Goal: Information Seeking & Learning: Understand process/instructions

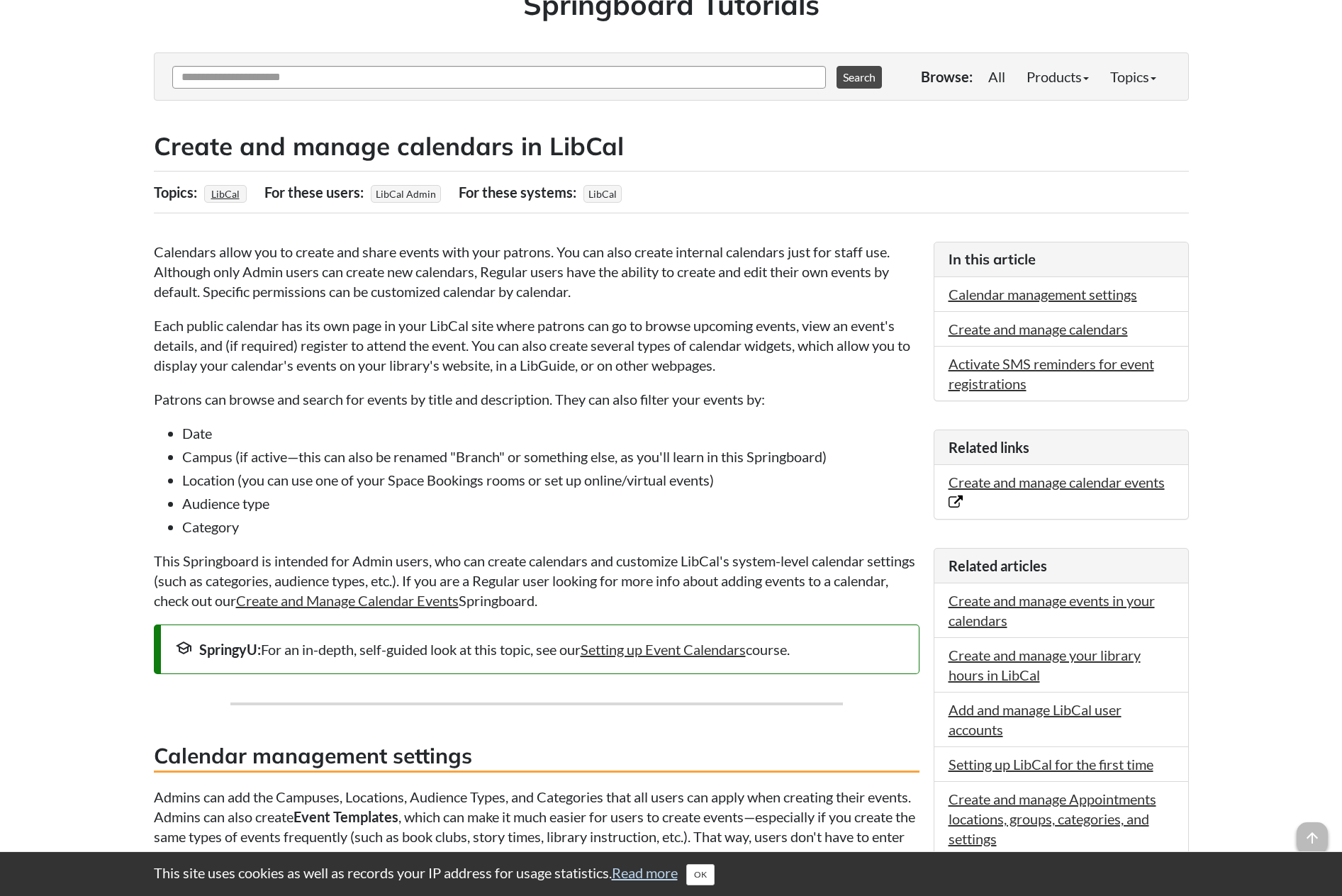
scroll to position [213, 0]
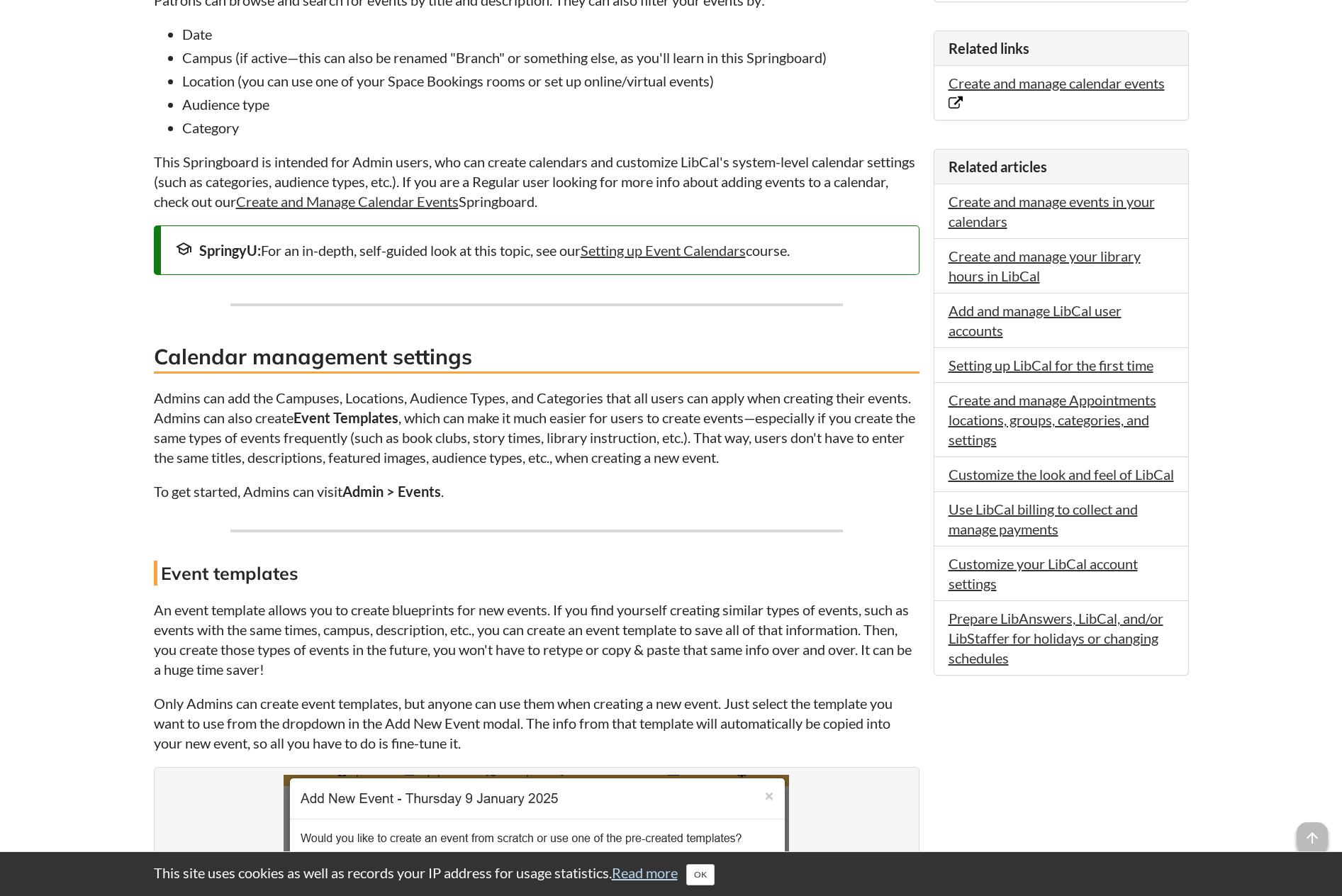
scroll to position [527, 0]
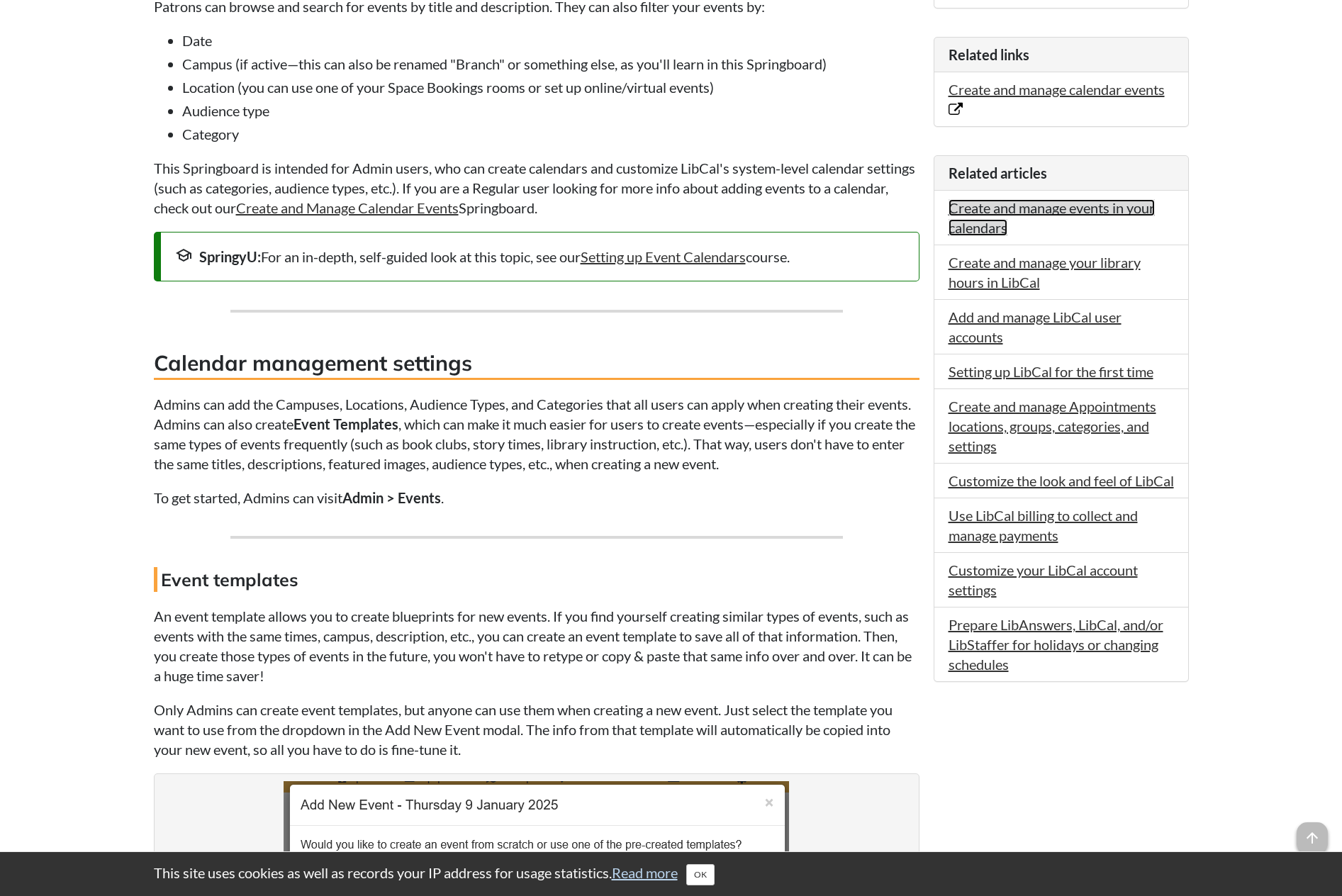
click at [1050, 205] on link "Create and manage events in your calendars" at bounding box center [1052, 218] width 206 height 37
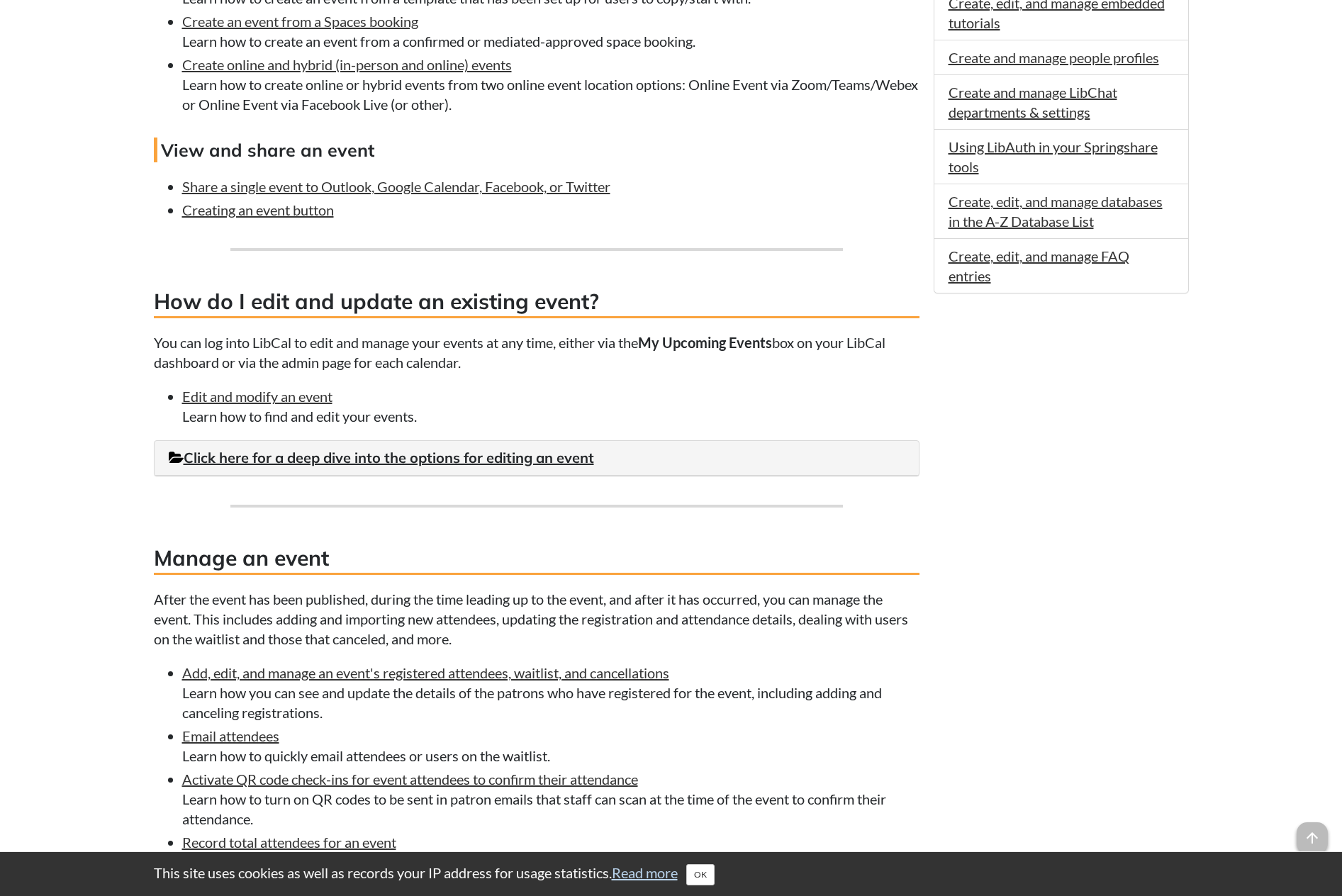
scroll to position [895, 0]
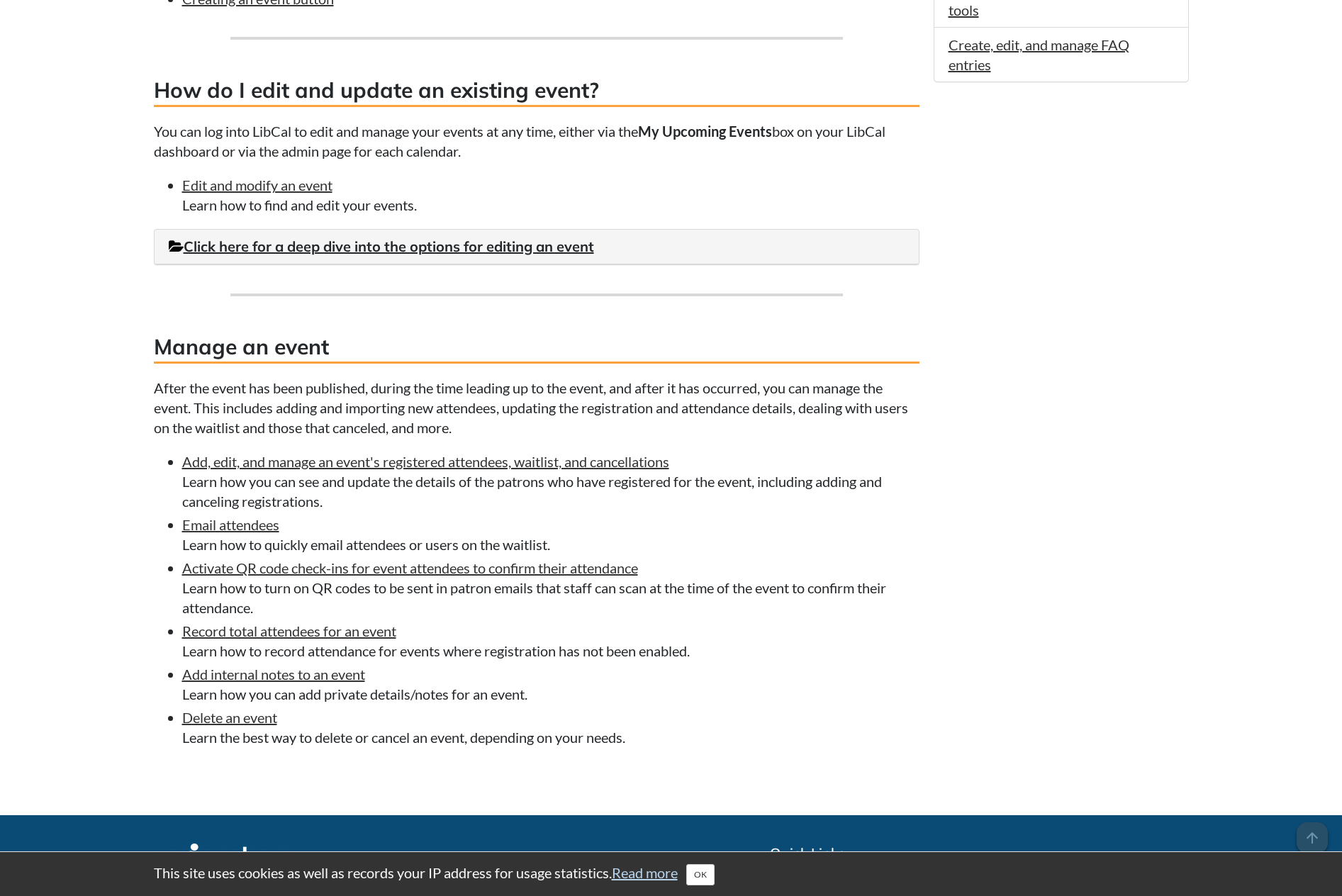
scroll to position [1249, 0]
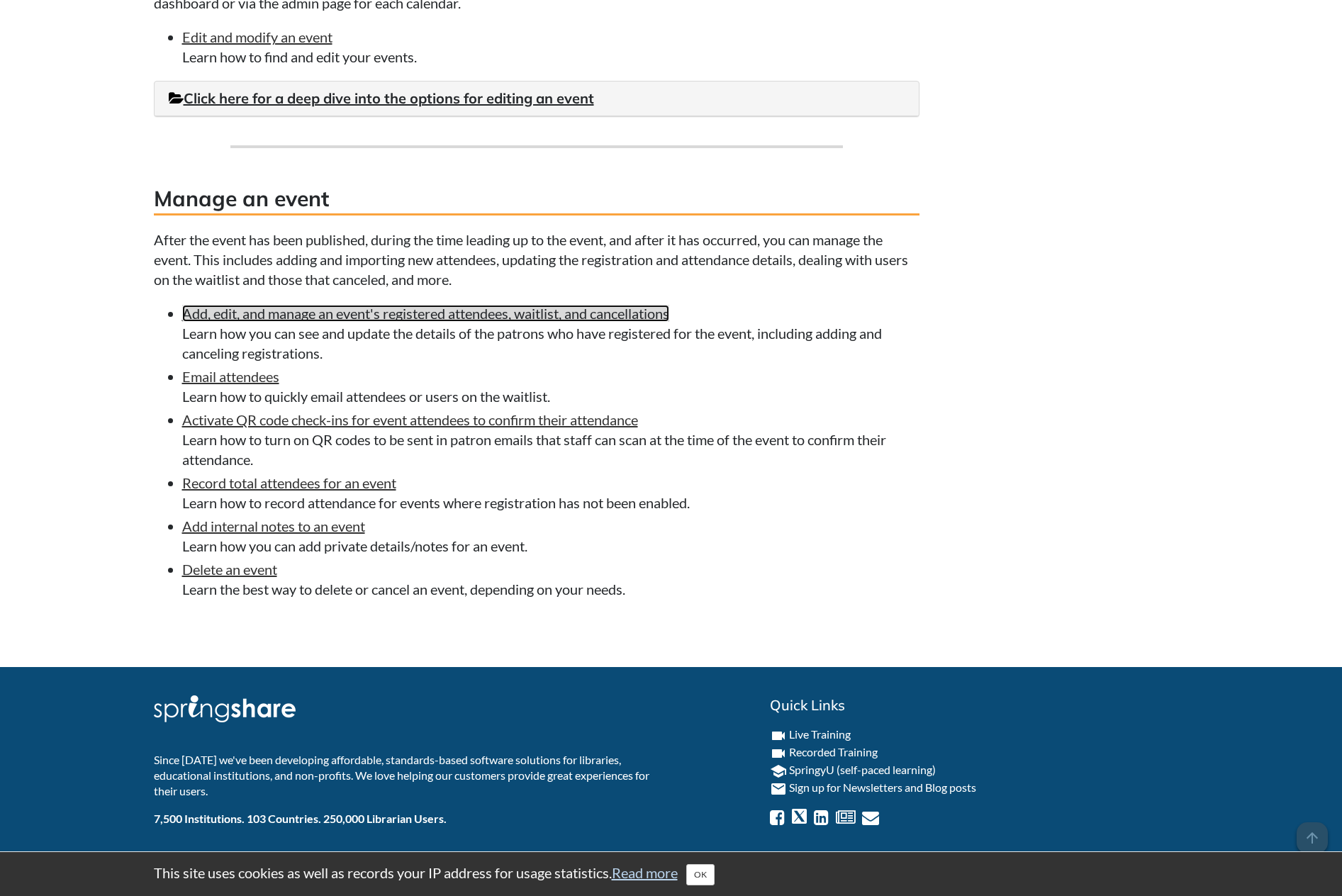
click at [282, 312] on link "Add, edit, and manage an event's registered attendees, waitlist, and cancellati…" at bounding box center [426, 313] width 488 height 17
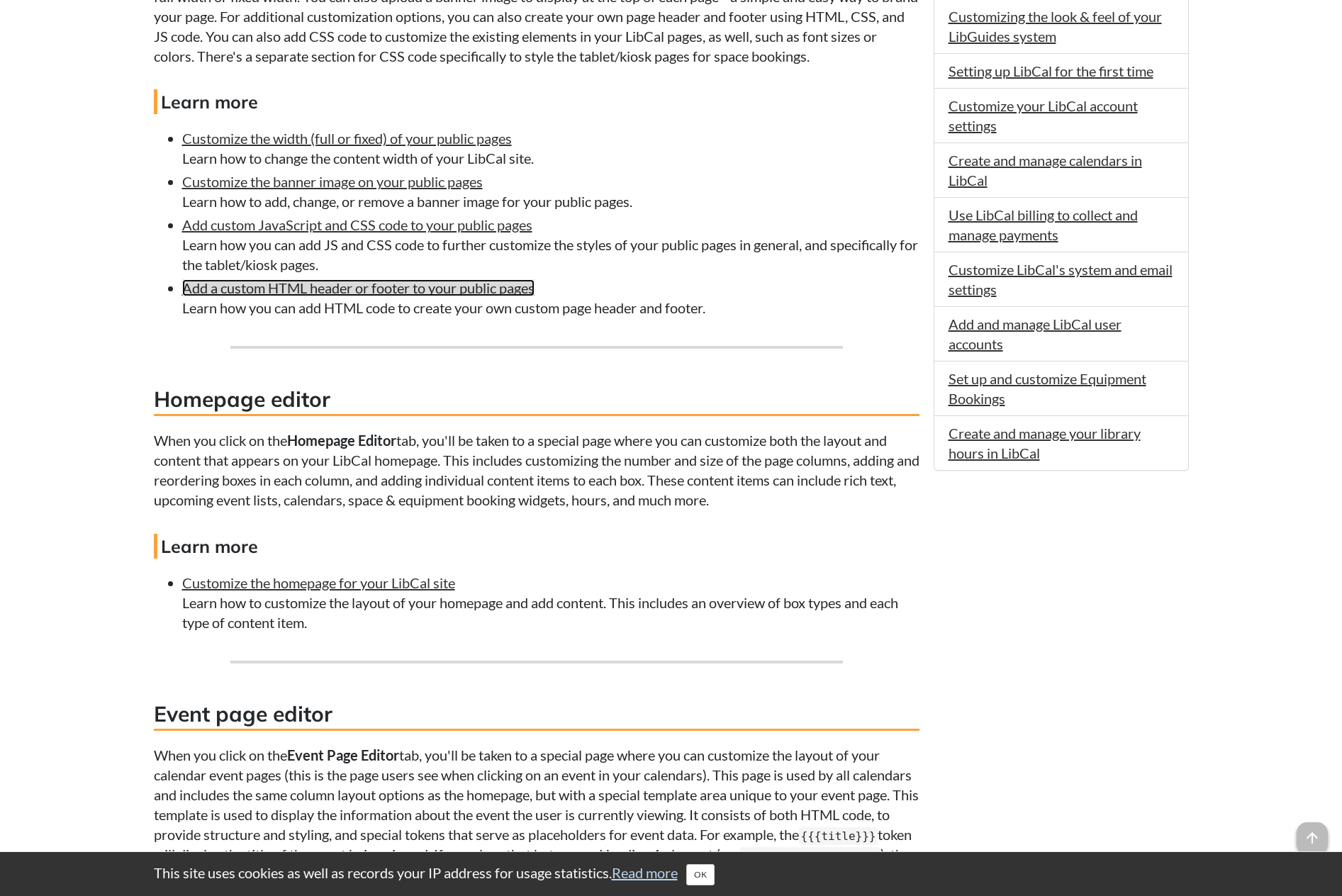
scroll to position [731, 0]
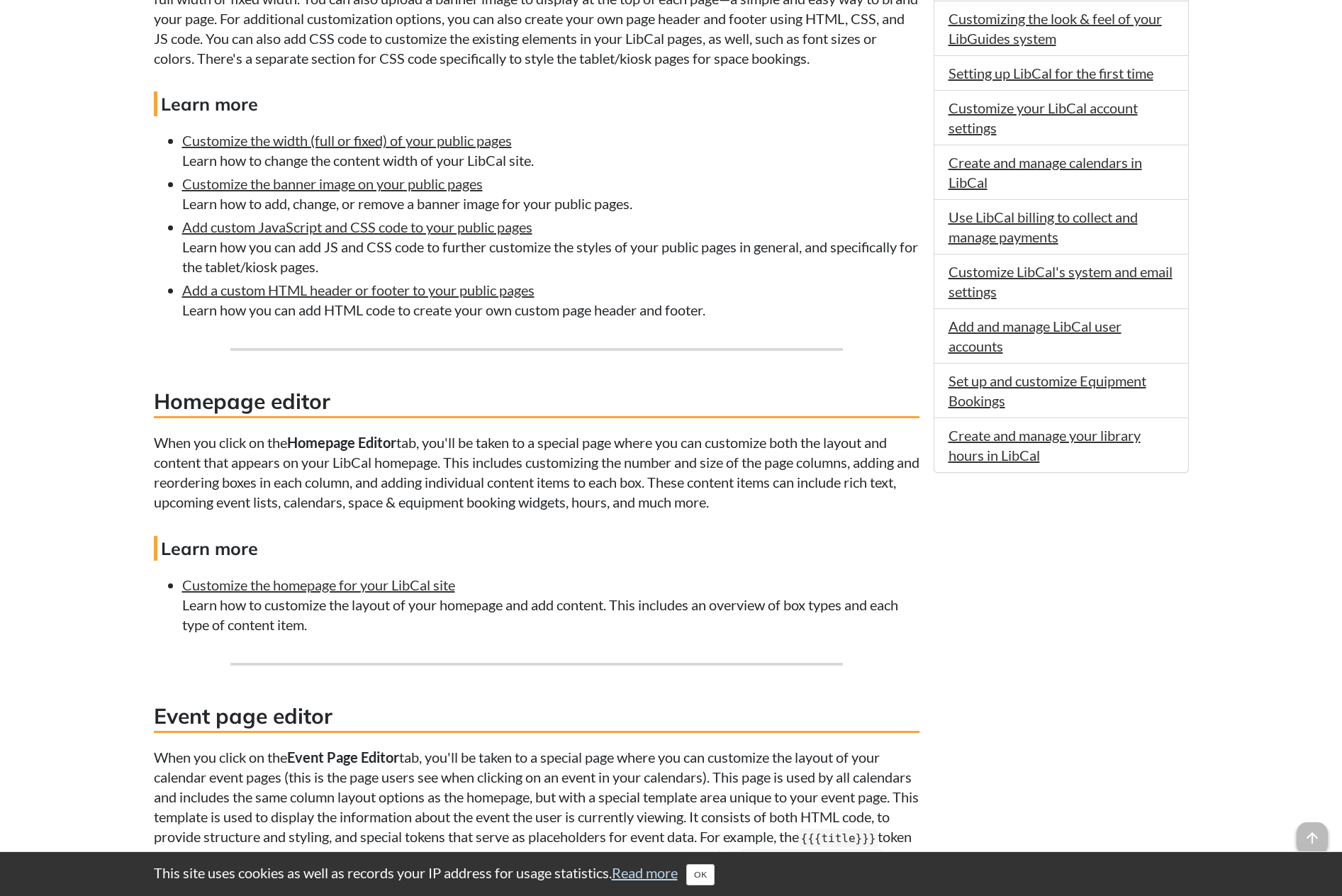
click at [101, 59] on body "This site uses cookies as well as records your IP address for usage statistics.…" at bounding box center [671, 472] width 1342 height 2407
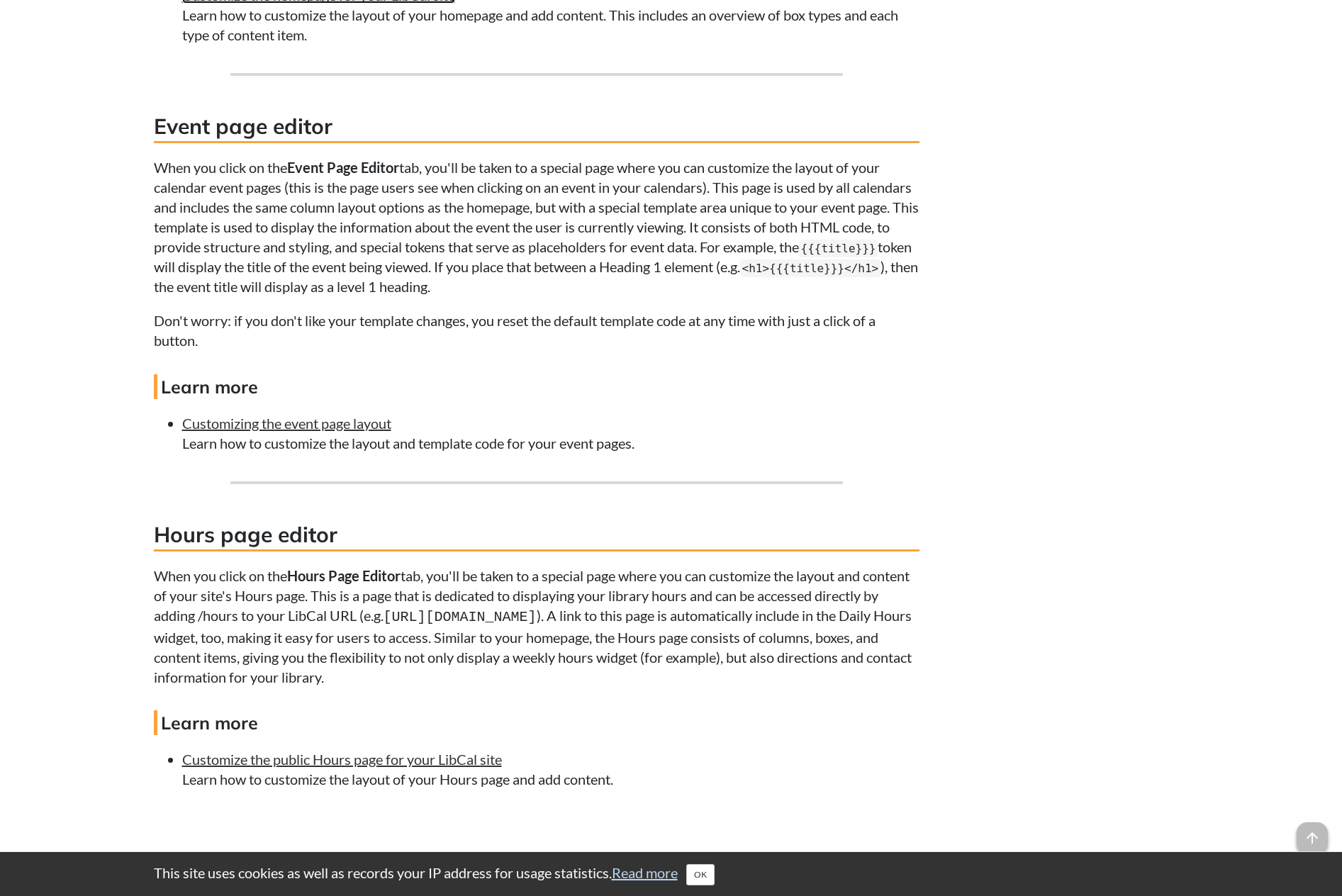
scroll to position [1439, 0]
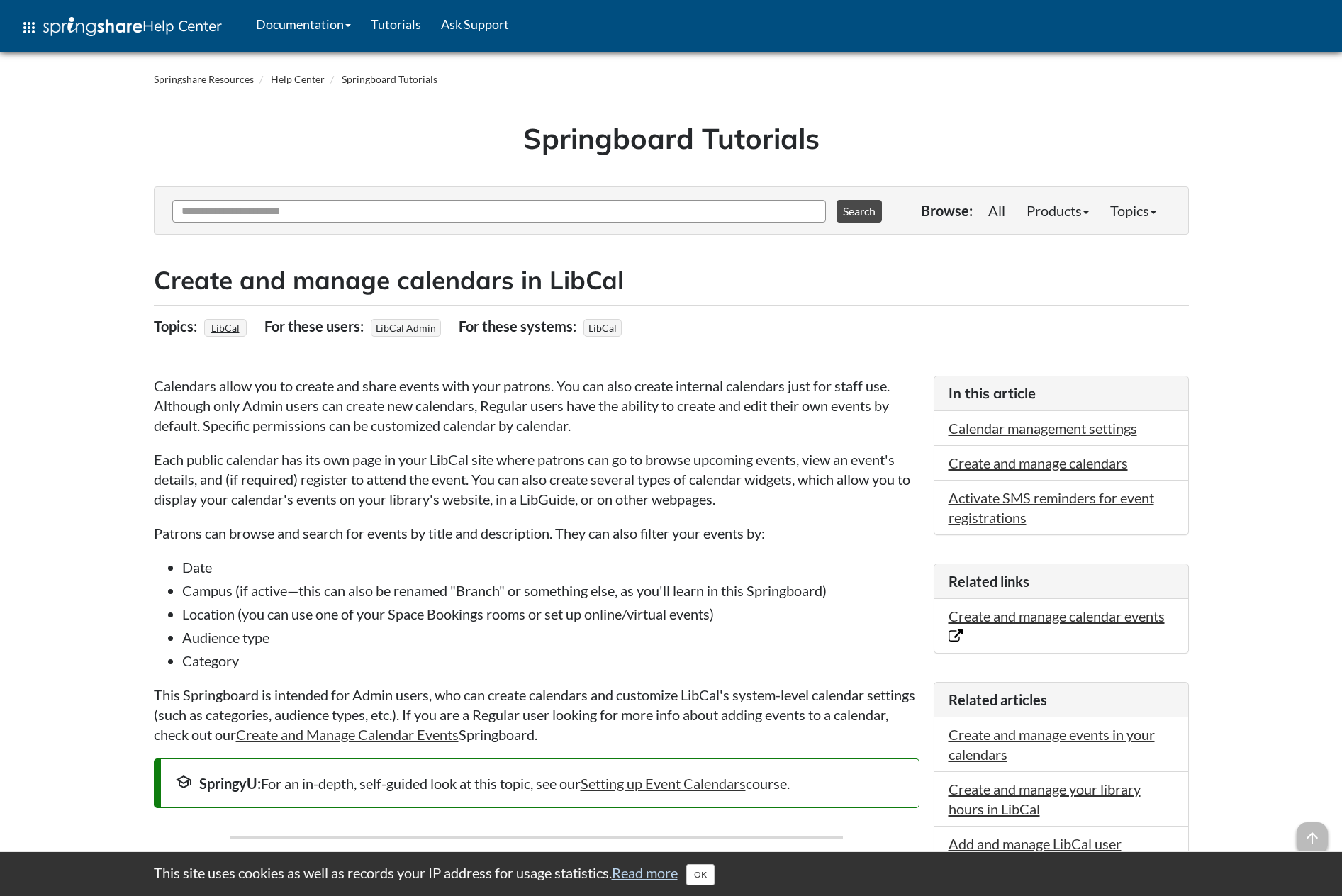
scroll to position [213, 0]
